Goal: Information Seeking & Learning: Stay updated

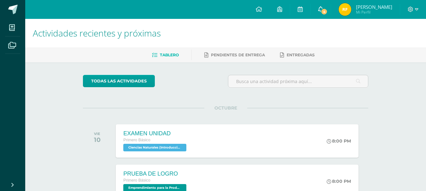
click at [325, 3] on link "4" at bounding box center [321, 9] width 20 height 19
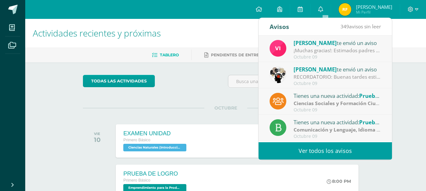
click at [335, 56] on div "Octubre 09" at bounding box center [338, 57] width 88 height 5
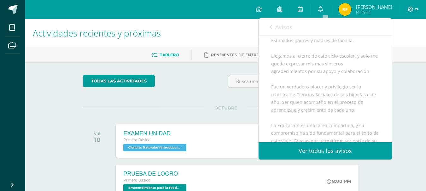
scroll to position [60, 0]
click at [276, 26] on span "Avisos" at bounding box center [283, 27] width 17 height 8
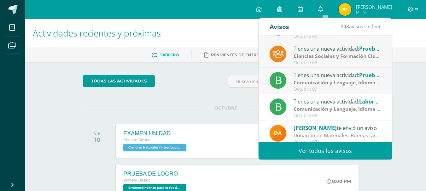
scroll to position [105, 0]
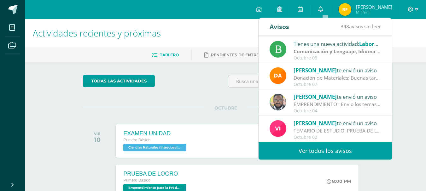
click at [323, 147] on link "Ver todos los avisos" at bounding box center [325, 151] width 133 height 17
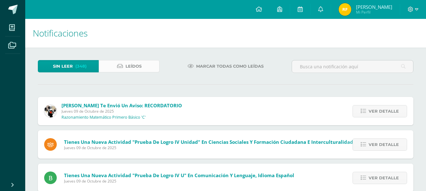
click at [120, 64] on icon at bounding box center [120, 66] width 6 height 5
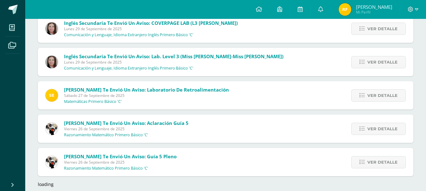
scroll to position [553, 0]
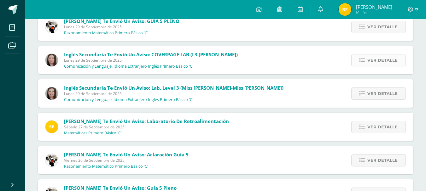
click at [357, 59] on link "Ver detalle" at bounding box center [378, 60] width 55 height 12
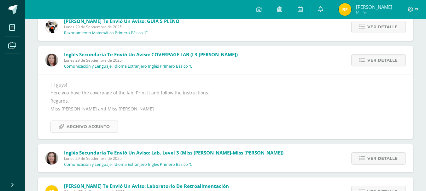
click at [73, 125] on span "Archivo Adjunto" at bounding box center [88, 127] width 43 height 12
click at [288, 94] on div "Hi guys! Here you have the coverpage of the lab. Print it and follow the instru…" at bounding box center [225, 107] width 350 height 52
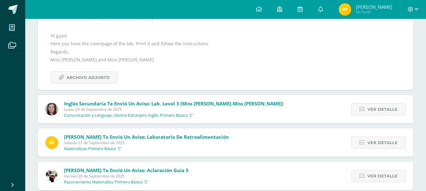
scroll to position [679, 0]
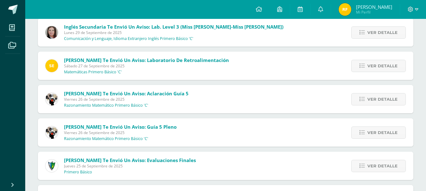
click at [352, 32] on div "Ver detalle" at bounding box center [378, 32] width 72 height 28
click at [358, 30] on link "Ver detalle" at bounding box center [378, 32] width 55 height 12
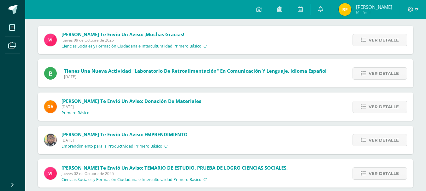
scroll to position [126, 0]
